Goal: Task Accomplishment & Management: Complete application form

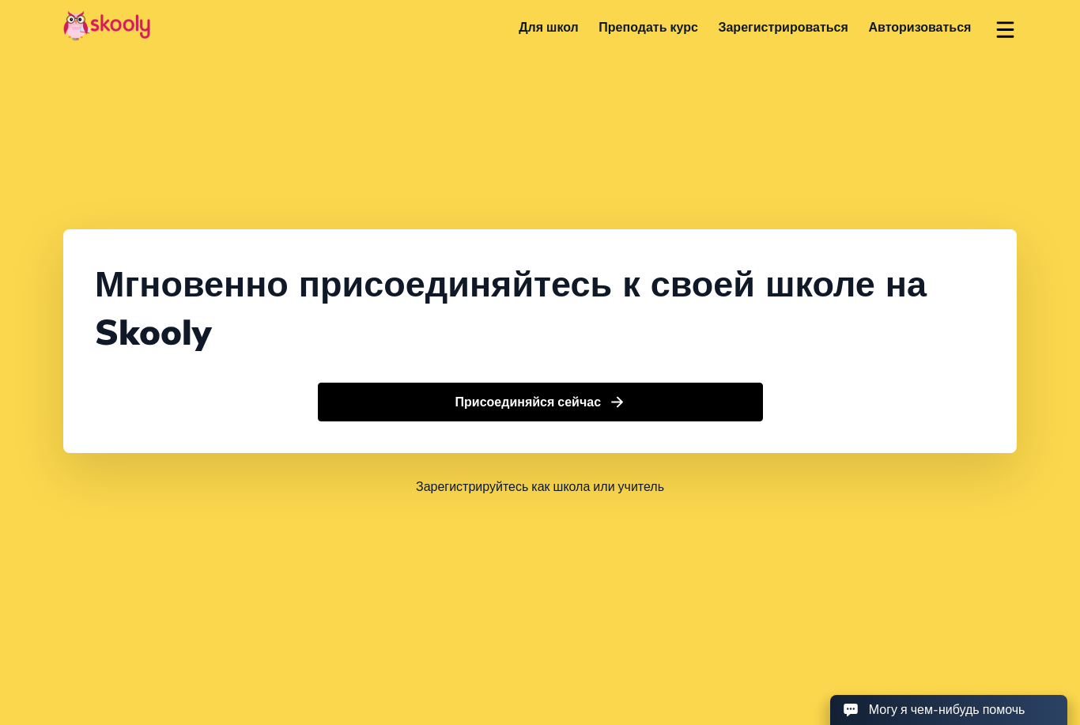
select select "7"
select select "[GEOGRAPHIC_DATA]"
select select "[GEOGRAPHIC_DATA]/[GEOGRAPHIC_DATA]"
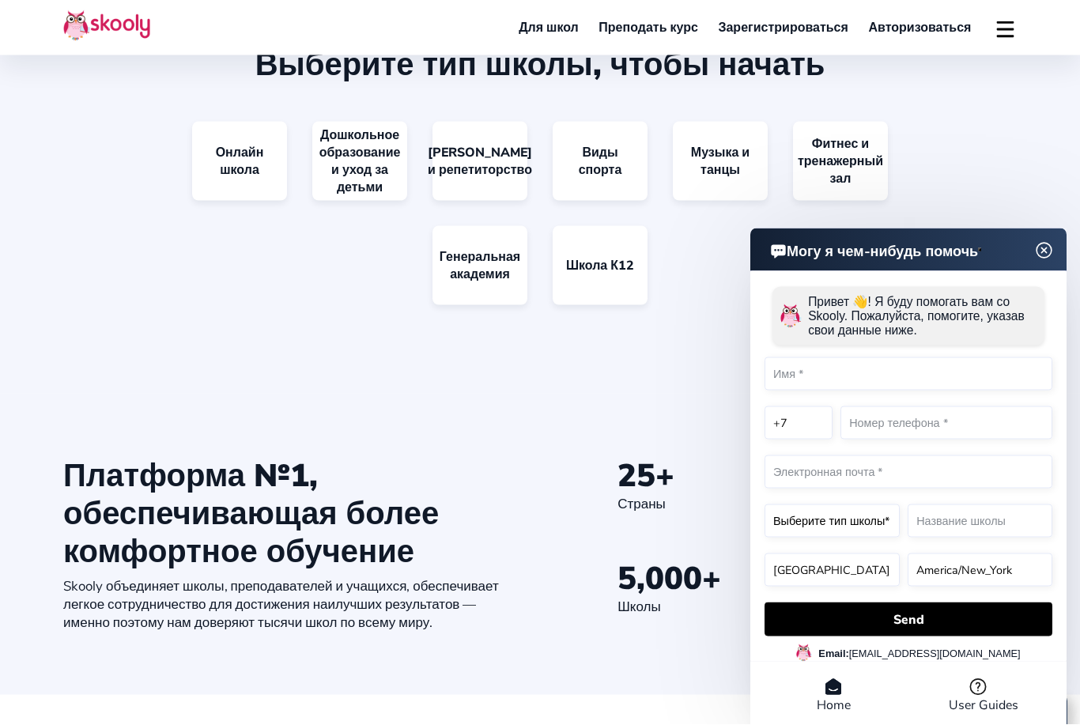
scroll to position [1630, 0]
click at [484, 200] on link "[PERSON_NAME] и репетиторство" at bounding box center [479, 160] width 95 height 79
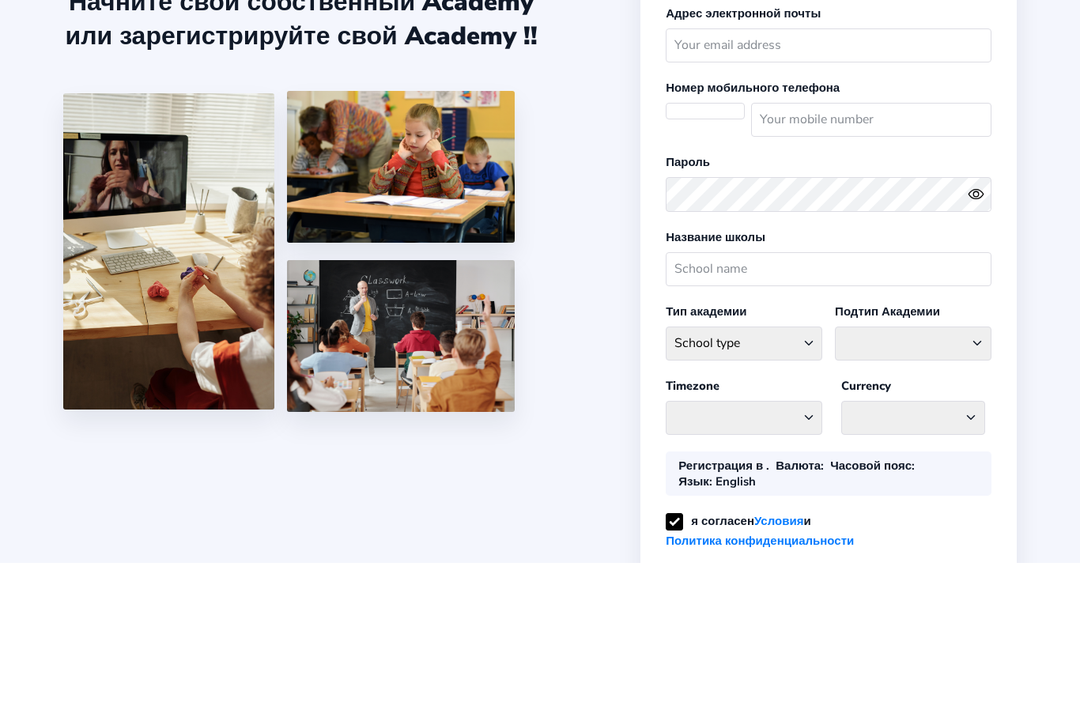
select select "RU"
select select "[GEOGRAPHIC_DATA]/[GEOGRAPHIC_DATA]"
select select "RUB ₽"
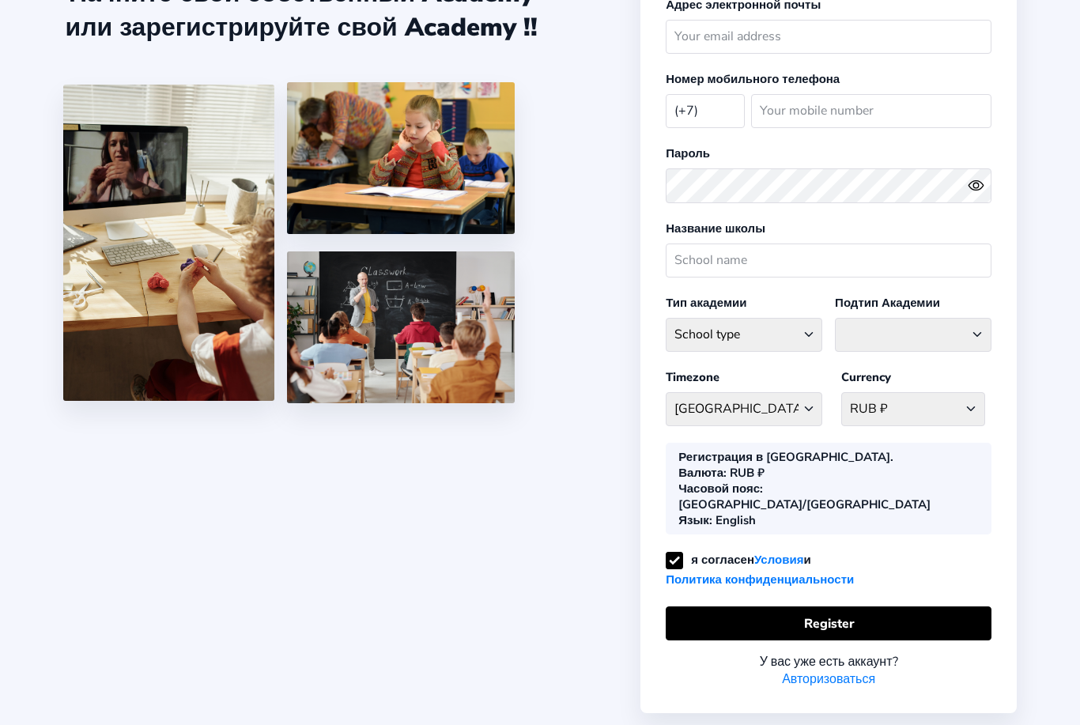
scroll to position [169, 0]
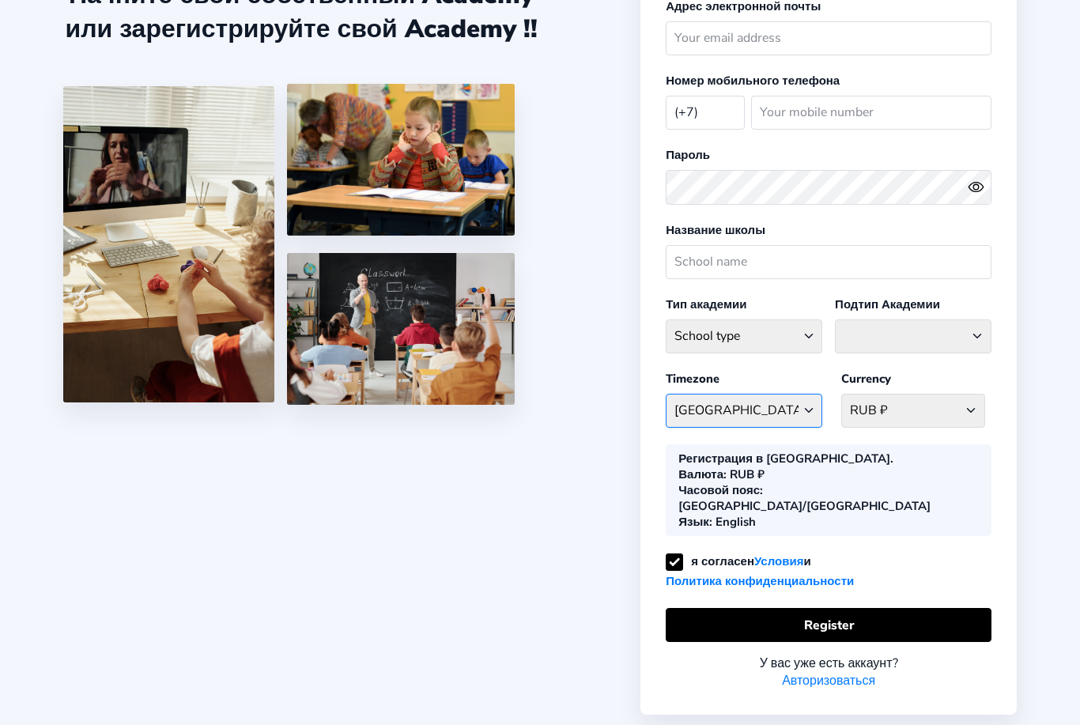
click at [809, 426] on select "Asia/Novosibirsk Afghanistan - Asia/Kabul Albania - Europe/Tirane Algeria - Afr…" at bounding box center [743, 411] width 156 height 34
select select "Europe/Moscow"
click at [813, 353] on select "School type Academic Afterschool Arts Dance Homeschool Language Martial Arts Mu…" at bounding box center [743, 336] width 156 height 34
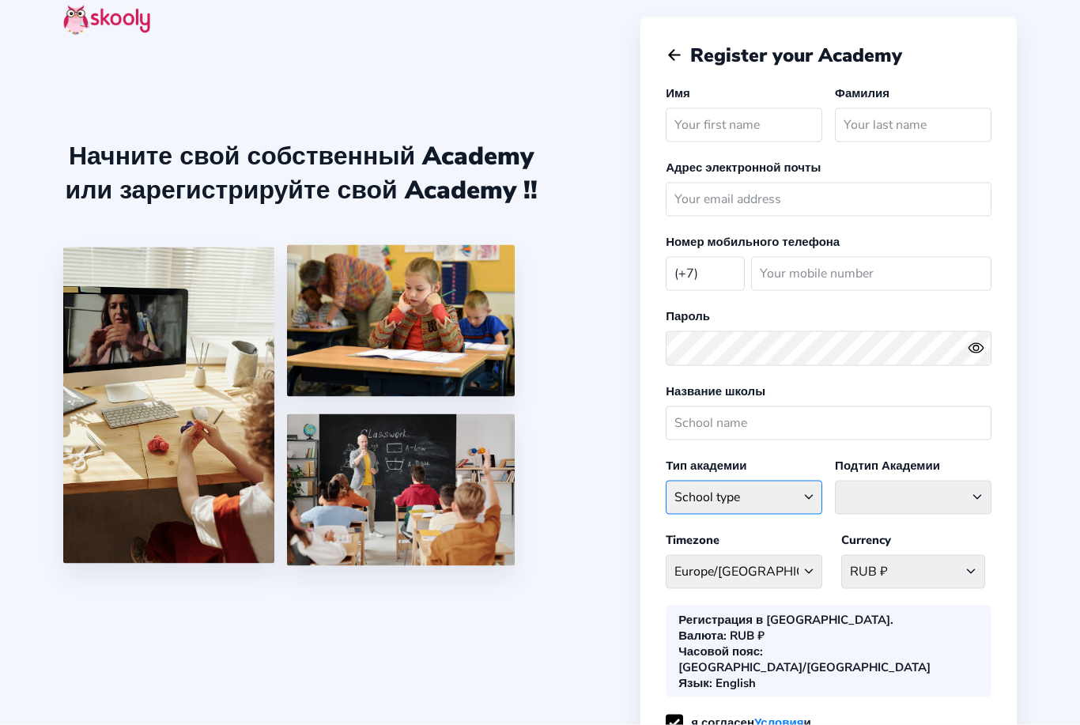
scroll to position [2, 0]
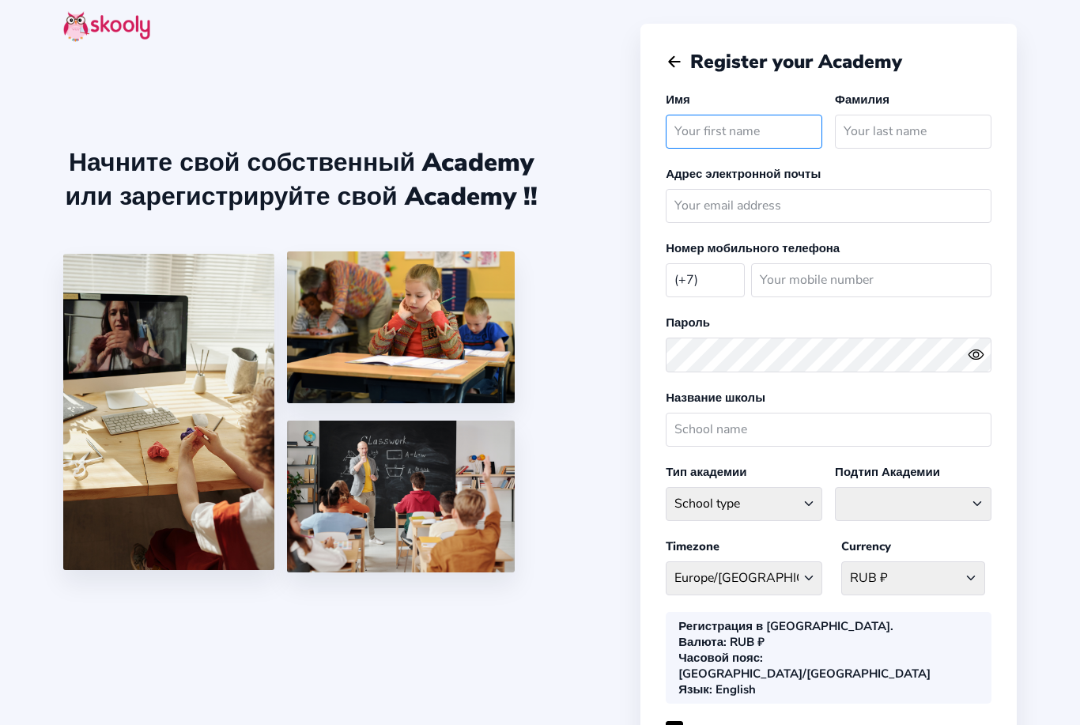
click at [748, 138] on input "text" at bounding box center [743, 132] width 156 height 34
type input "Елена"
click at [821, 216] on input "email" at bounding box center [828, 206] width 326 height 34
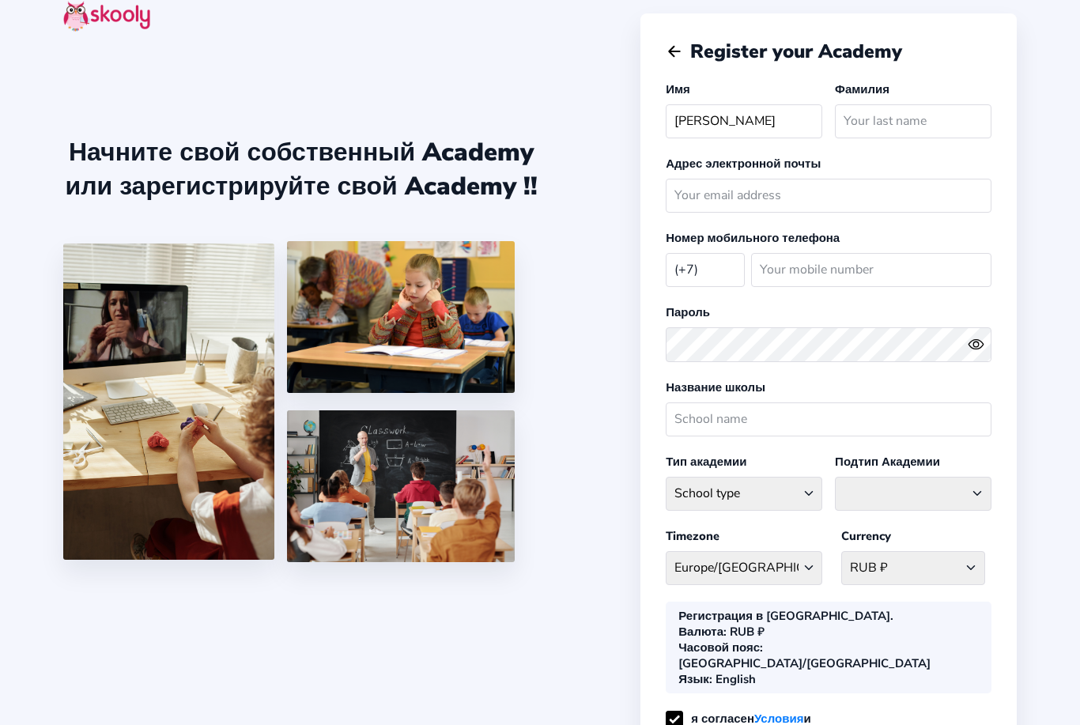
scroll to position [0, 0]
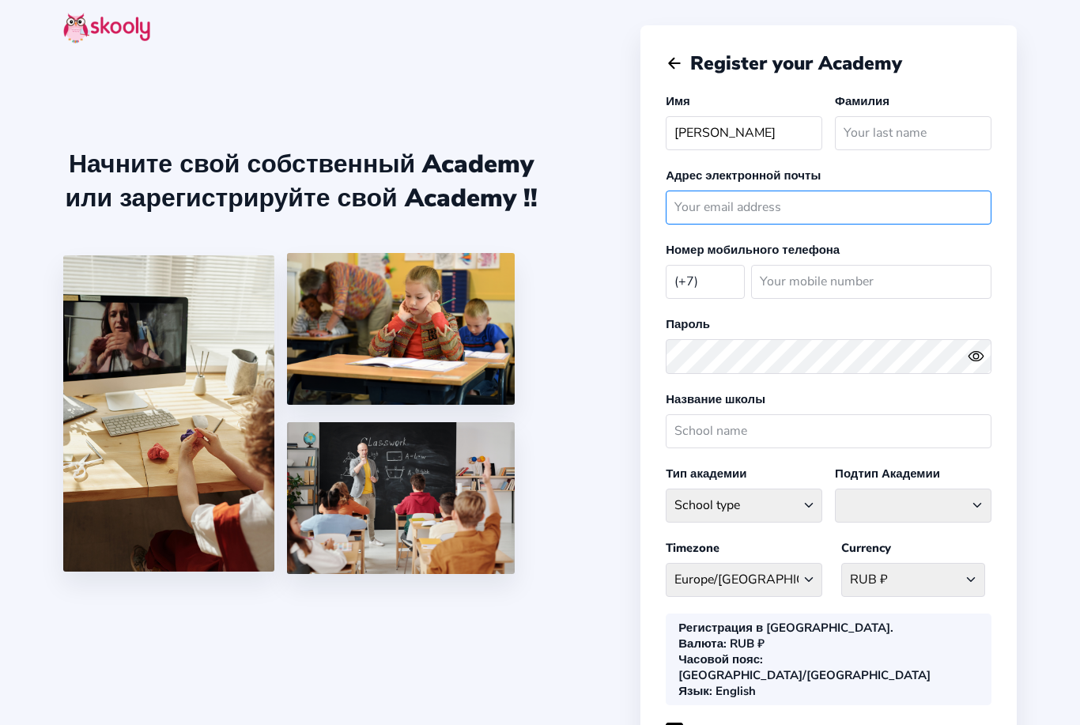
click at [760, 221] on input "email" at bounding box center [828, 207] width 326 height 34
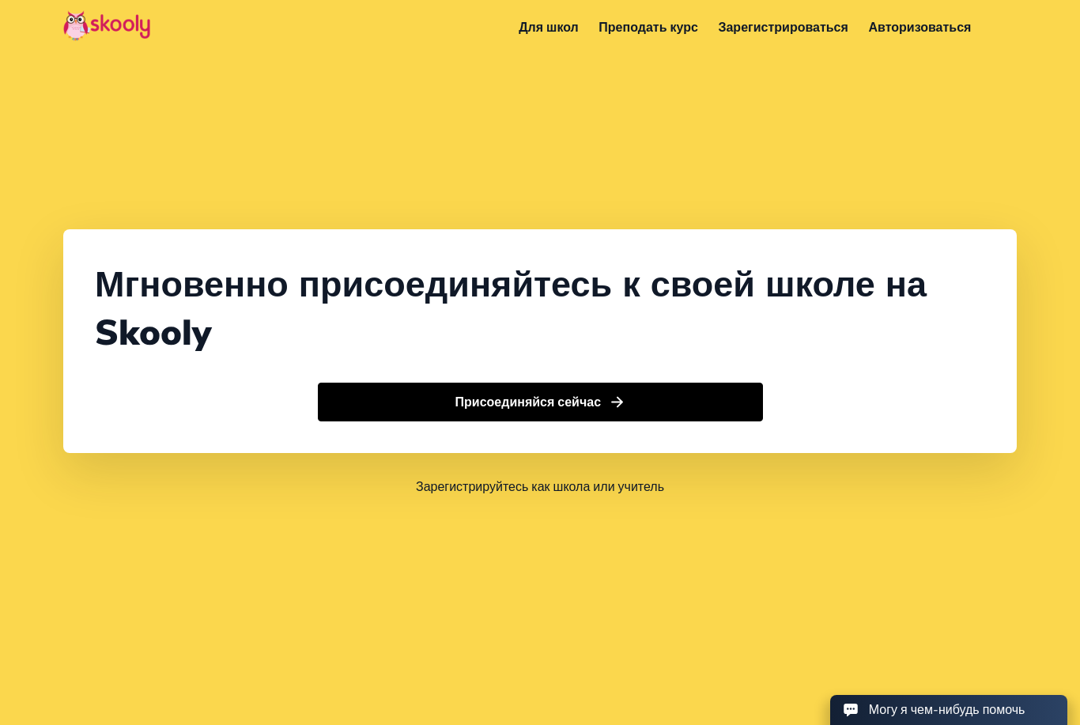
scroll to position [1680, 0]
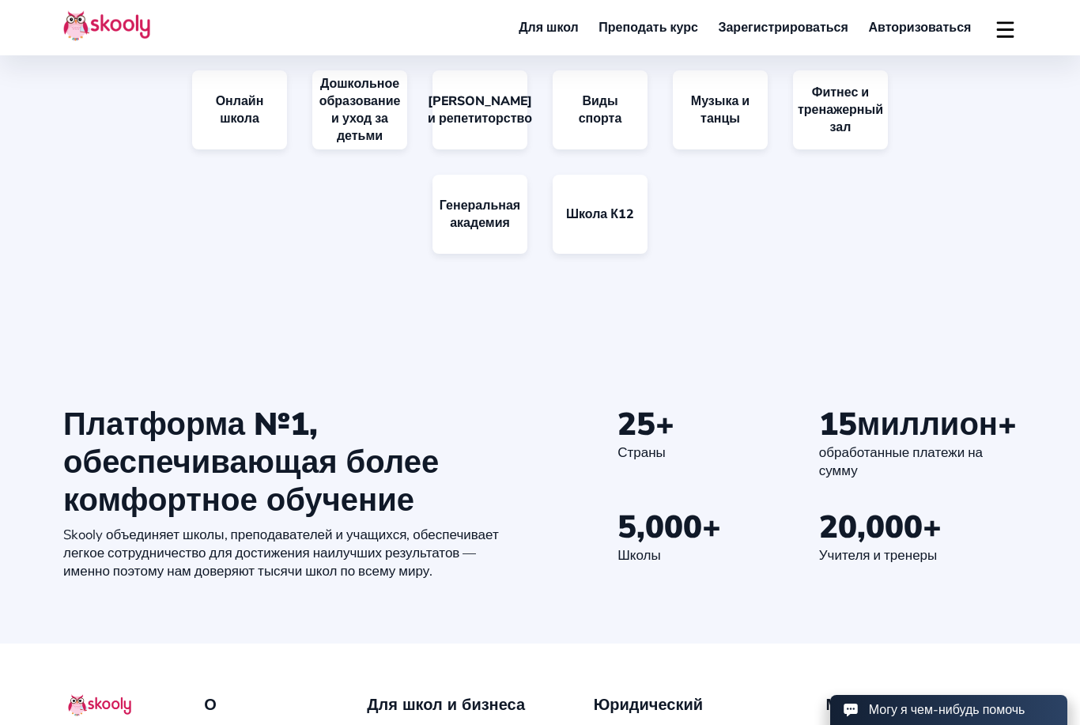
select select "7"
select select "[GEOGRAPHIC_DATA]"
select select "[GEOGRAPHIC_DATA]/[GEOGRAPHIC_DATA]"
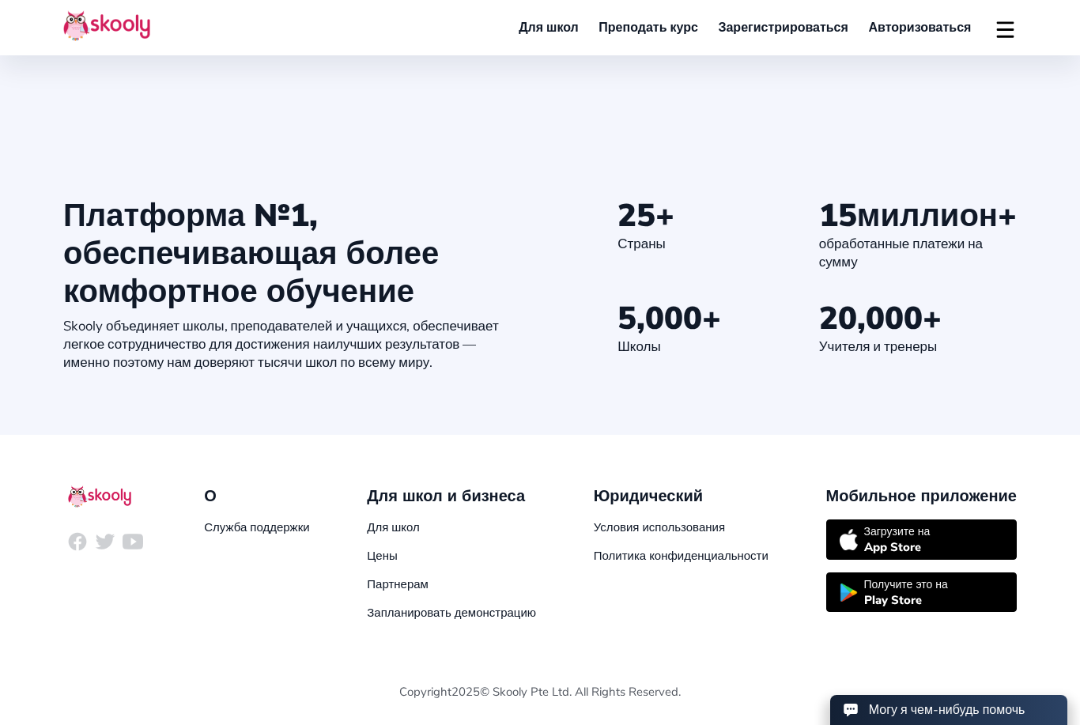
scroll to position [1932, 0]
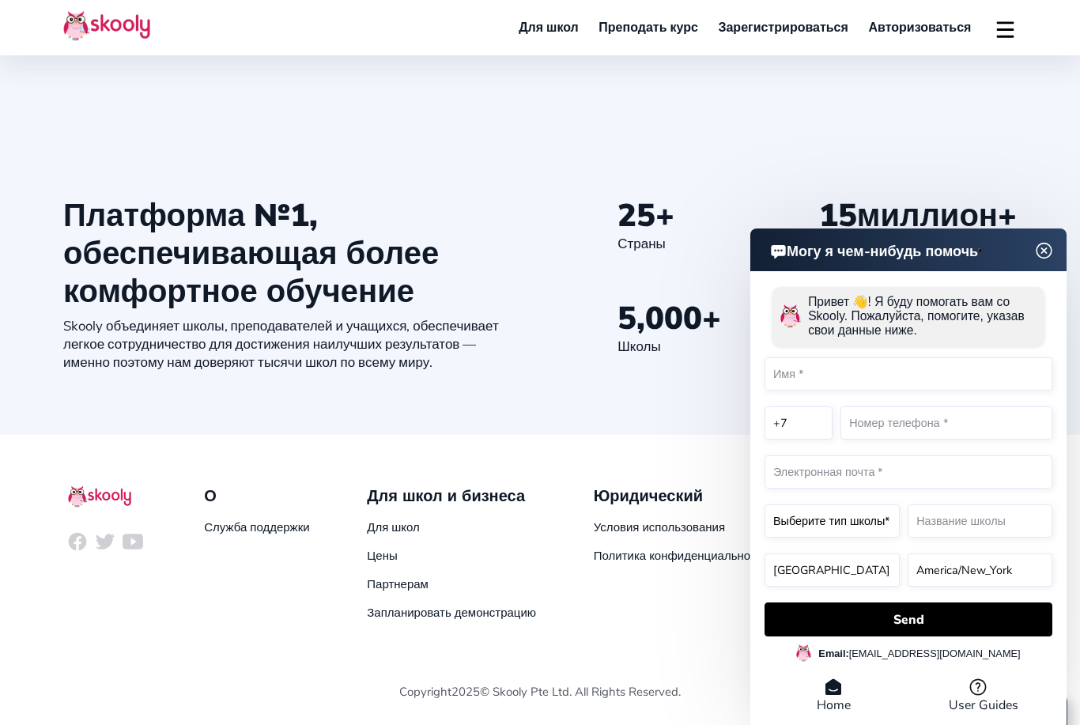
click at [1039, 297] on div "Могу я чем-нибудь помочь Привет 👋! Я буду помогать вам со Skooly. Пожалуйста, п…" at bounding box center [908, 478] width 316 height 501
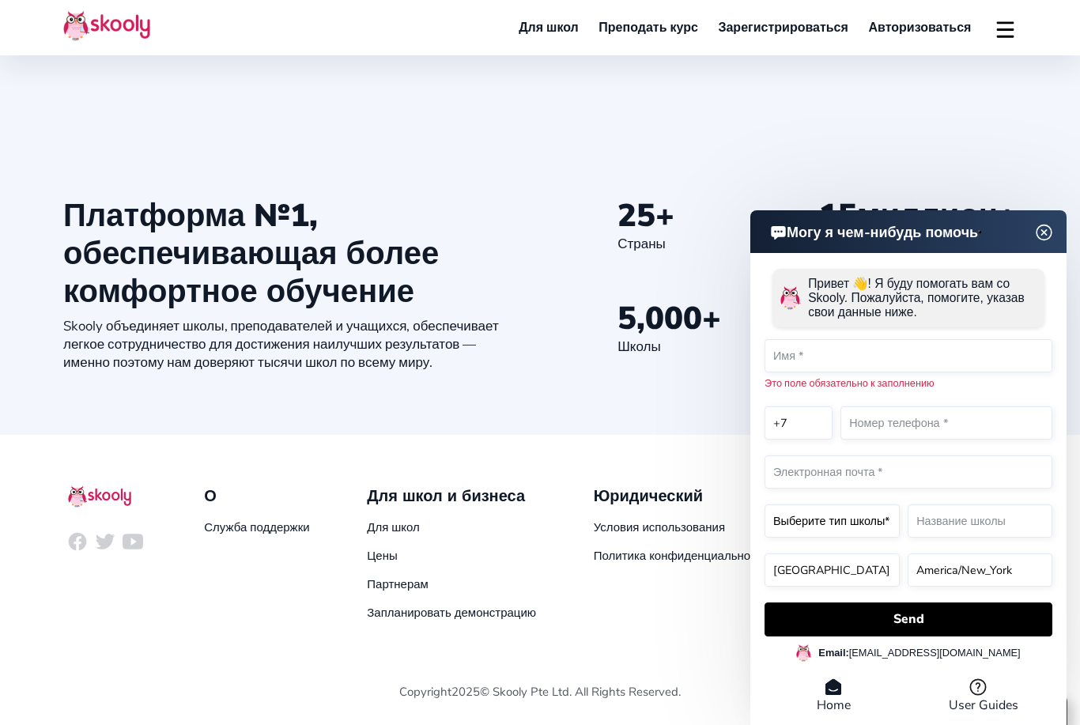
click at [1044, 253] on header "Могу я чем-нибудь помочь" at bounding box center [908, 231] width 316 height 43
click at [1049, 247] on img at bounding box center [1044, 232] width 20 height 30
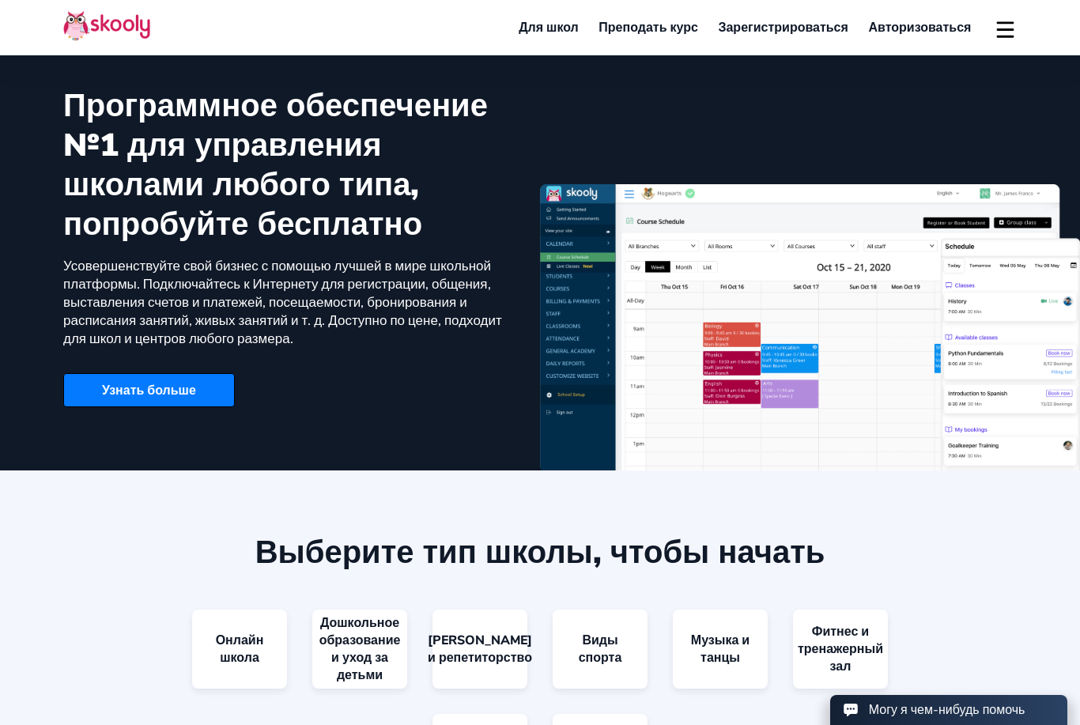
scroll to position [1137, 0]
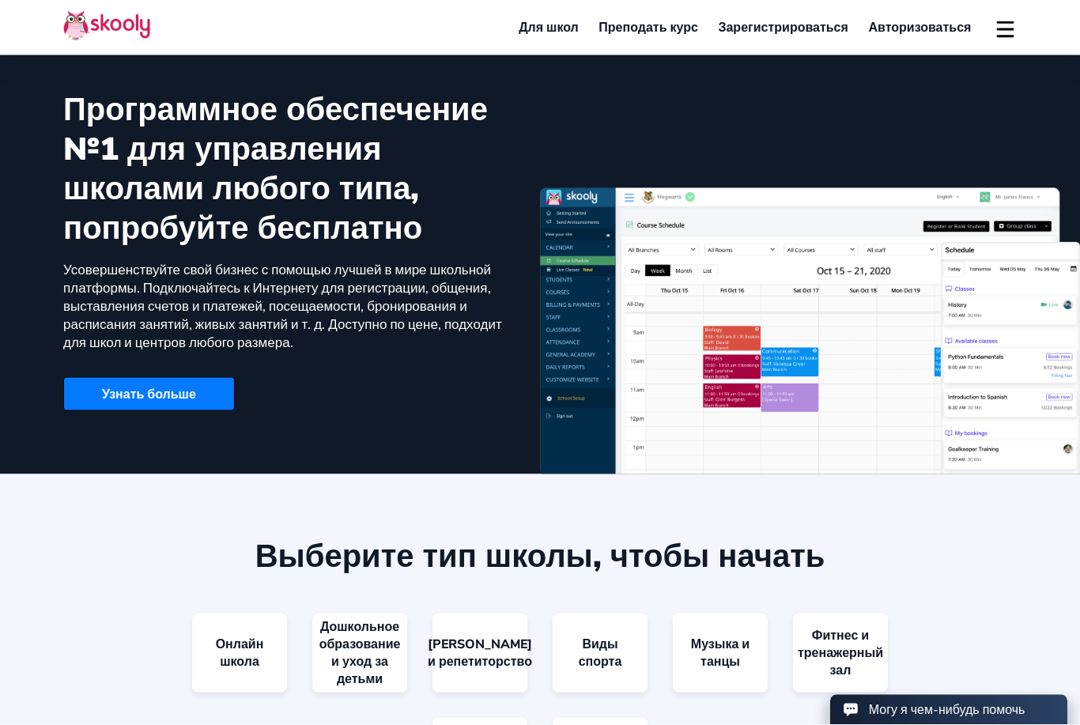
click at [685, 30] on link "Преподать курс" at bounding box center [648, 27] width 119 height 25
select select "7"
select select "[GEOGRAPHIC_DATA]"
select select "[GEOGRAPHIC_DATA]/[GEOGRAPHIC_DATA]"
click at [1006, 34] on button at bounding box center [1004, 28] width 23 height 26
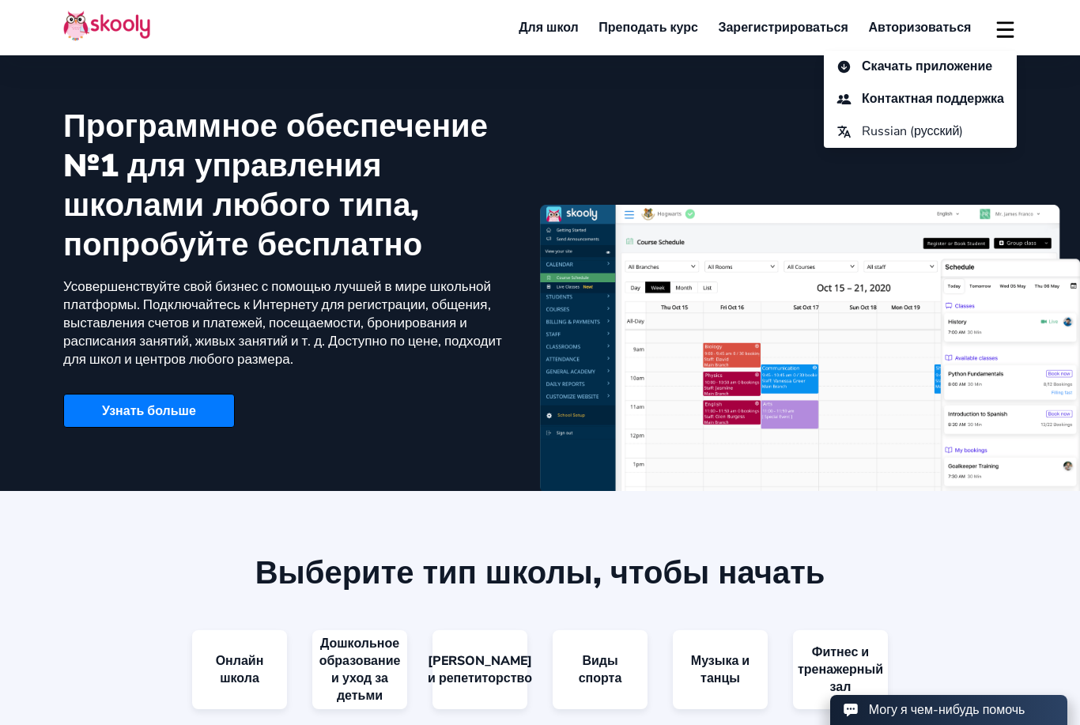
scroll to position [1119, 0]
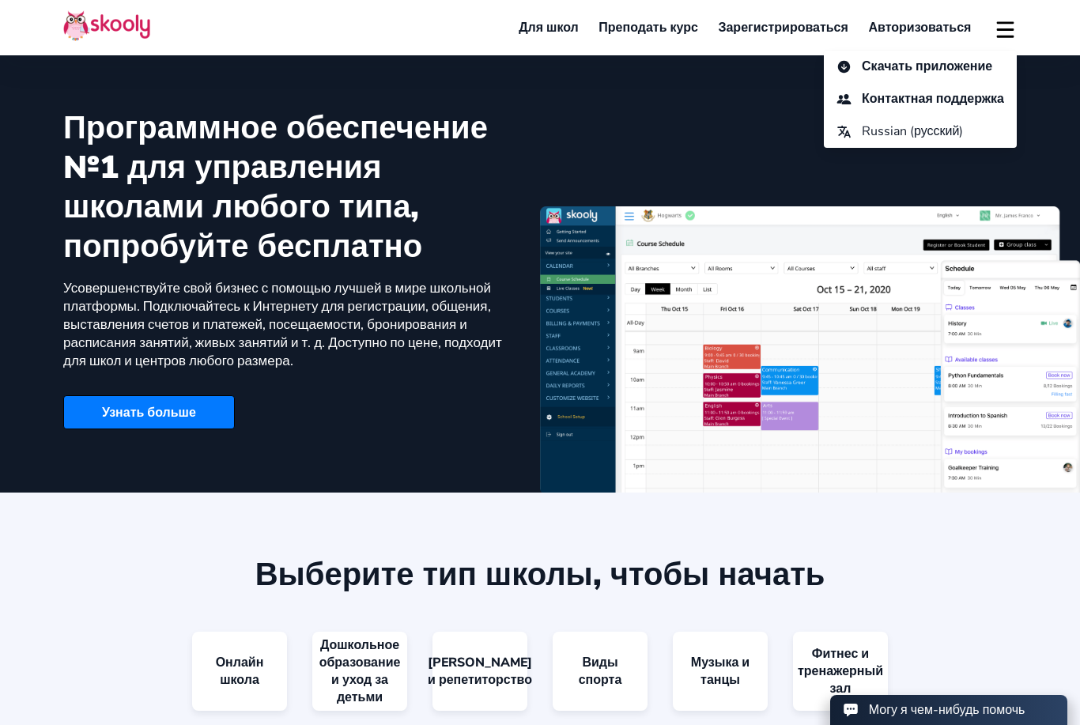
click at [199, 429] on link "Узнать больше" at bounding box center [149, 412] width 172 height 34
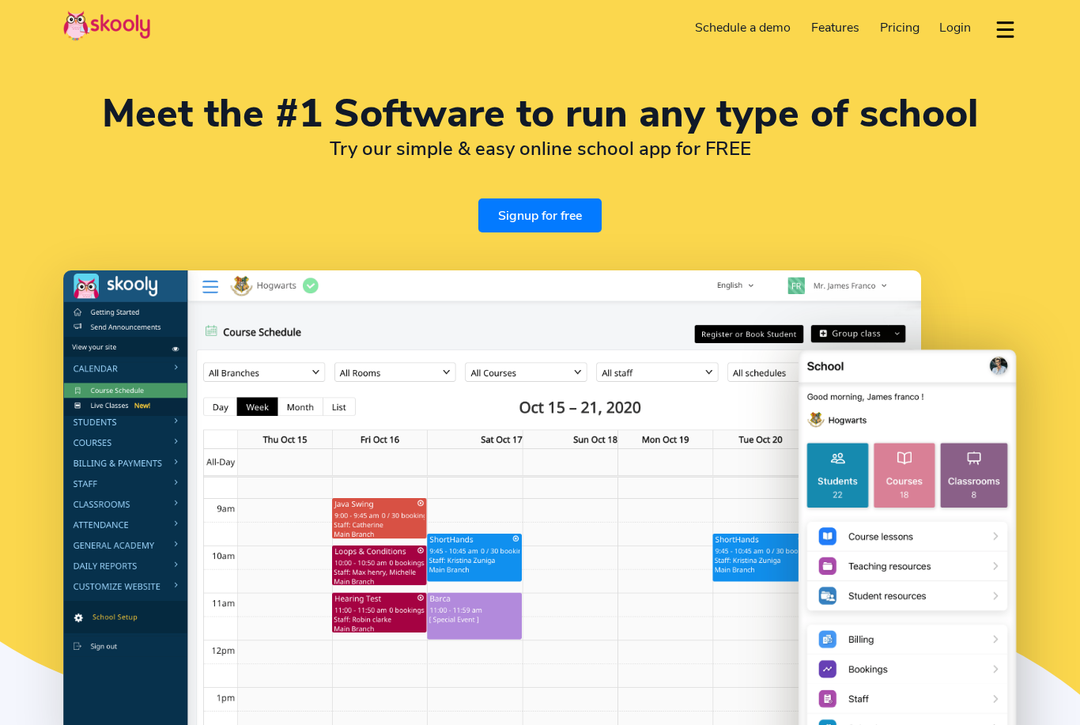
select select "en"
select select "7"
select select "[GEOGRAPHIC_DATA]"
select select "[GEOGRAPHIC_DATA]/[GEOGRAPHIC_DATA]"
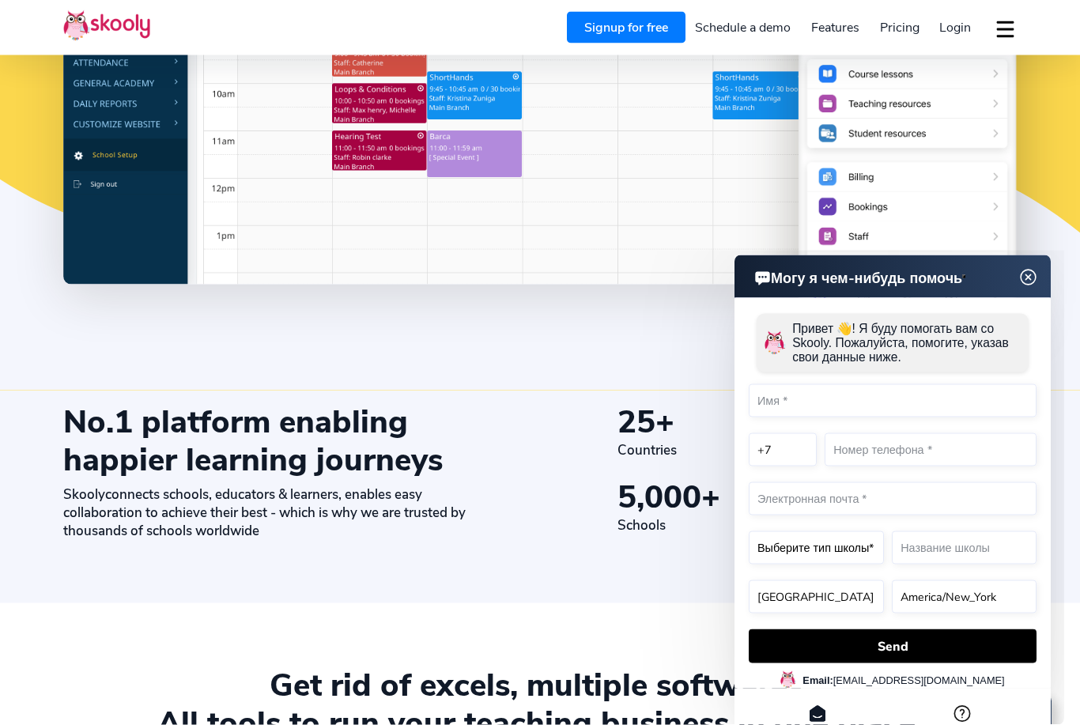
scroll to position [466, 0]
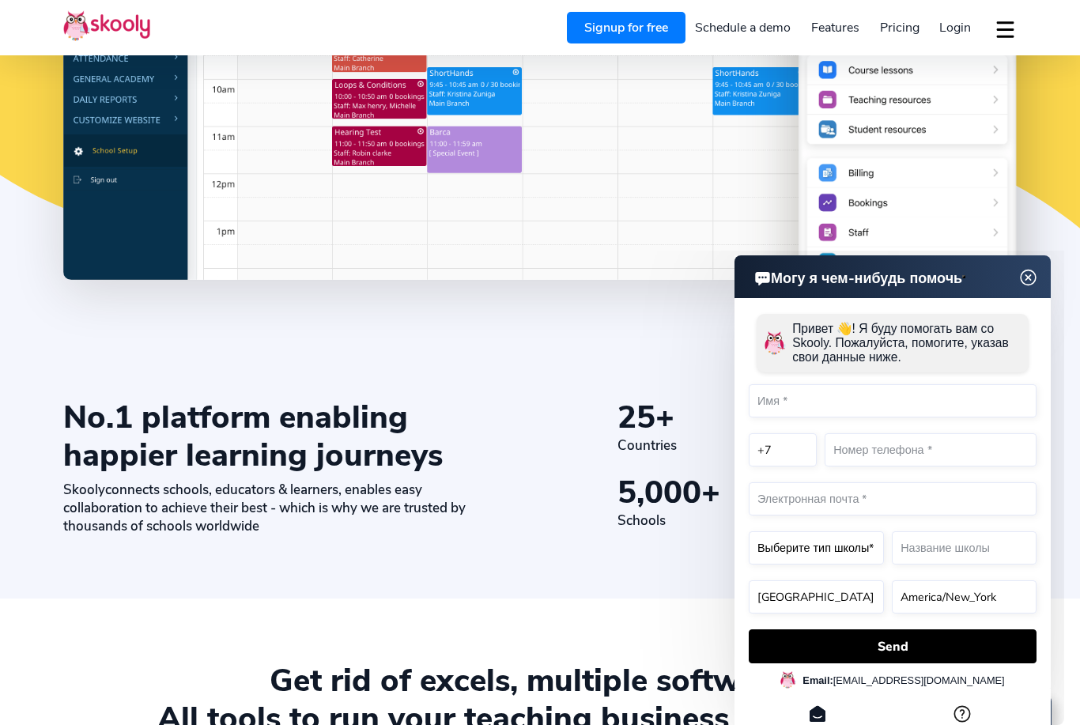
click at [1031, 287] on img at bounding box center [1028, 277] width 20 height 30
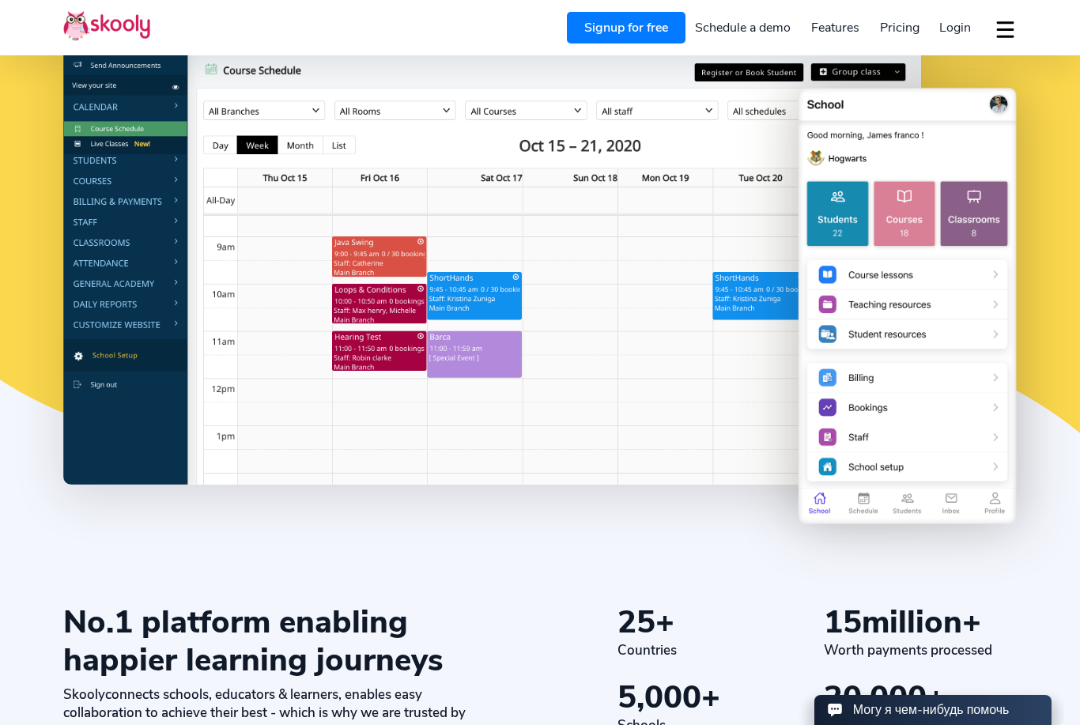
scroll to position [0, 0]
